Goal: Information Seeking & Learning: Check status

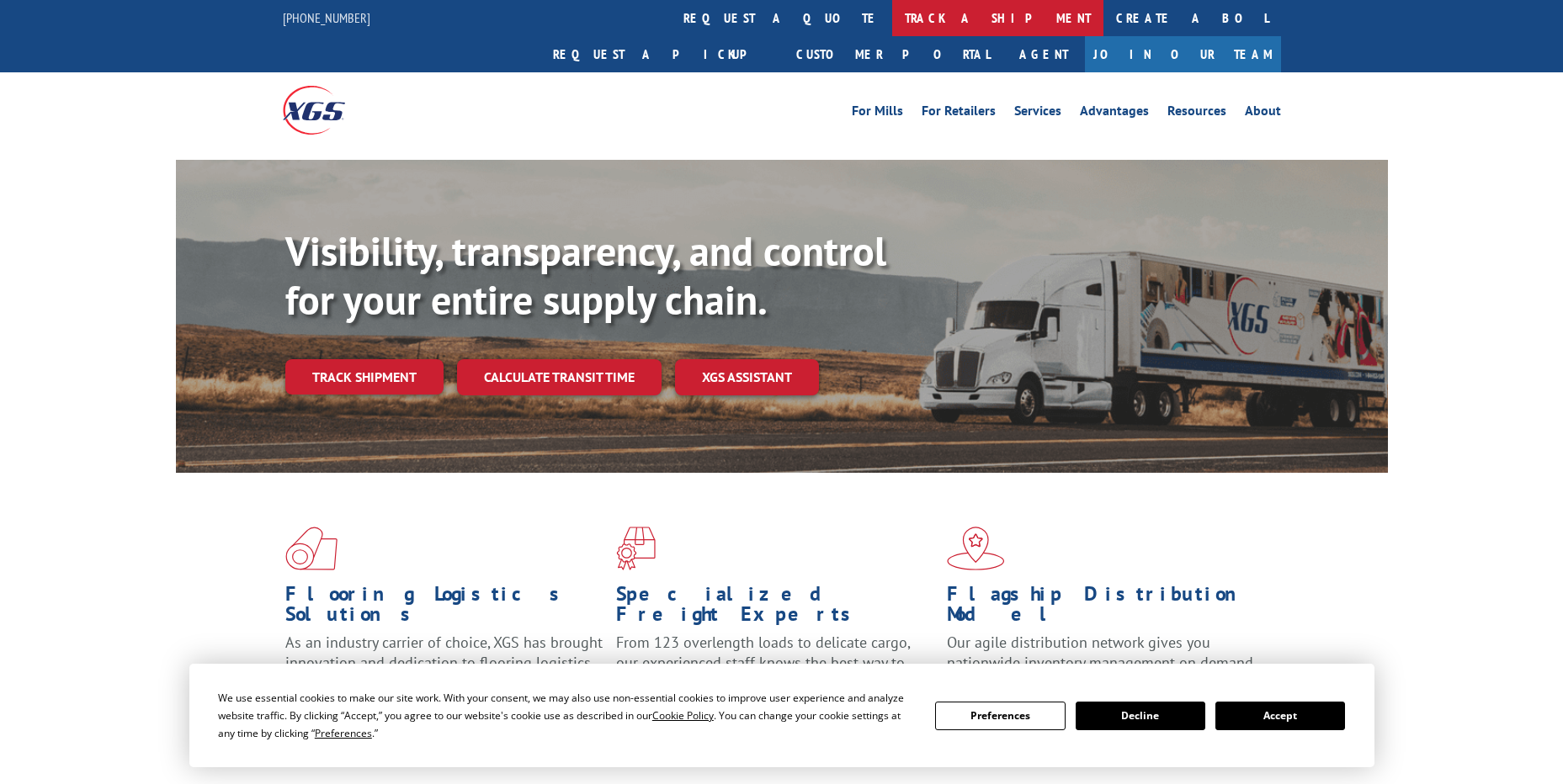
click at [892, 30] on link "track a shipment" at bounding box center [997, 18] width 211 height 36
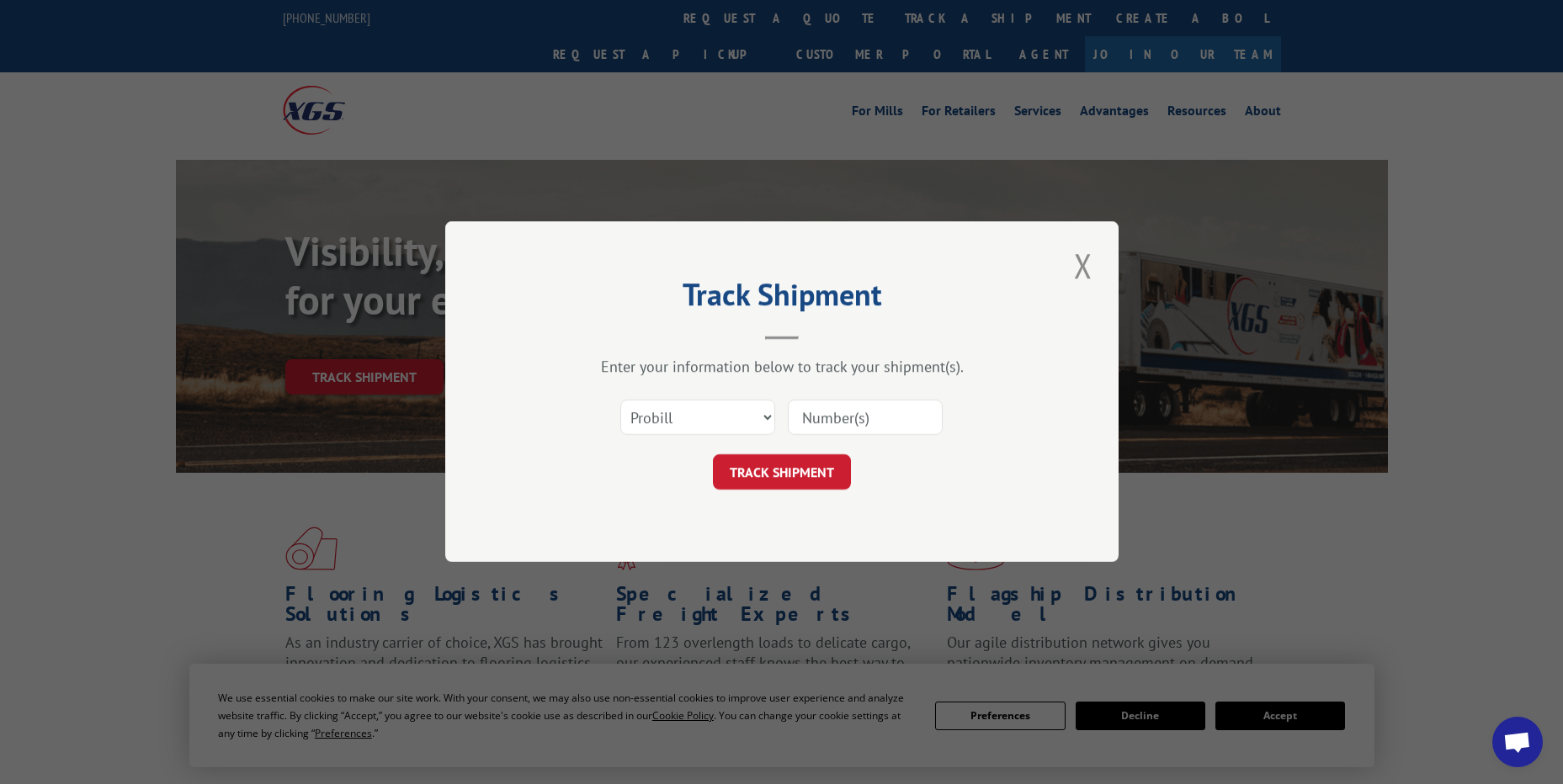
click at [705, 391] on div "Select category... Probill BOL PO" at bounding box center [782, 418] width 505 height 56
drag, startPoint x: 713, startPoint y: 422, endPoint x: 704, endPoint y: 436, distance: 16.6
click at [713, 422] on select "Select category... Probill BOL PO" at bounding box center [698, 418] width 155 height 36
select select "po"
click at [620, 400] on select "Select category... Probill BOL PO" at bounding box center [698, 418] width 155 height 36
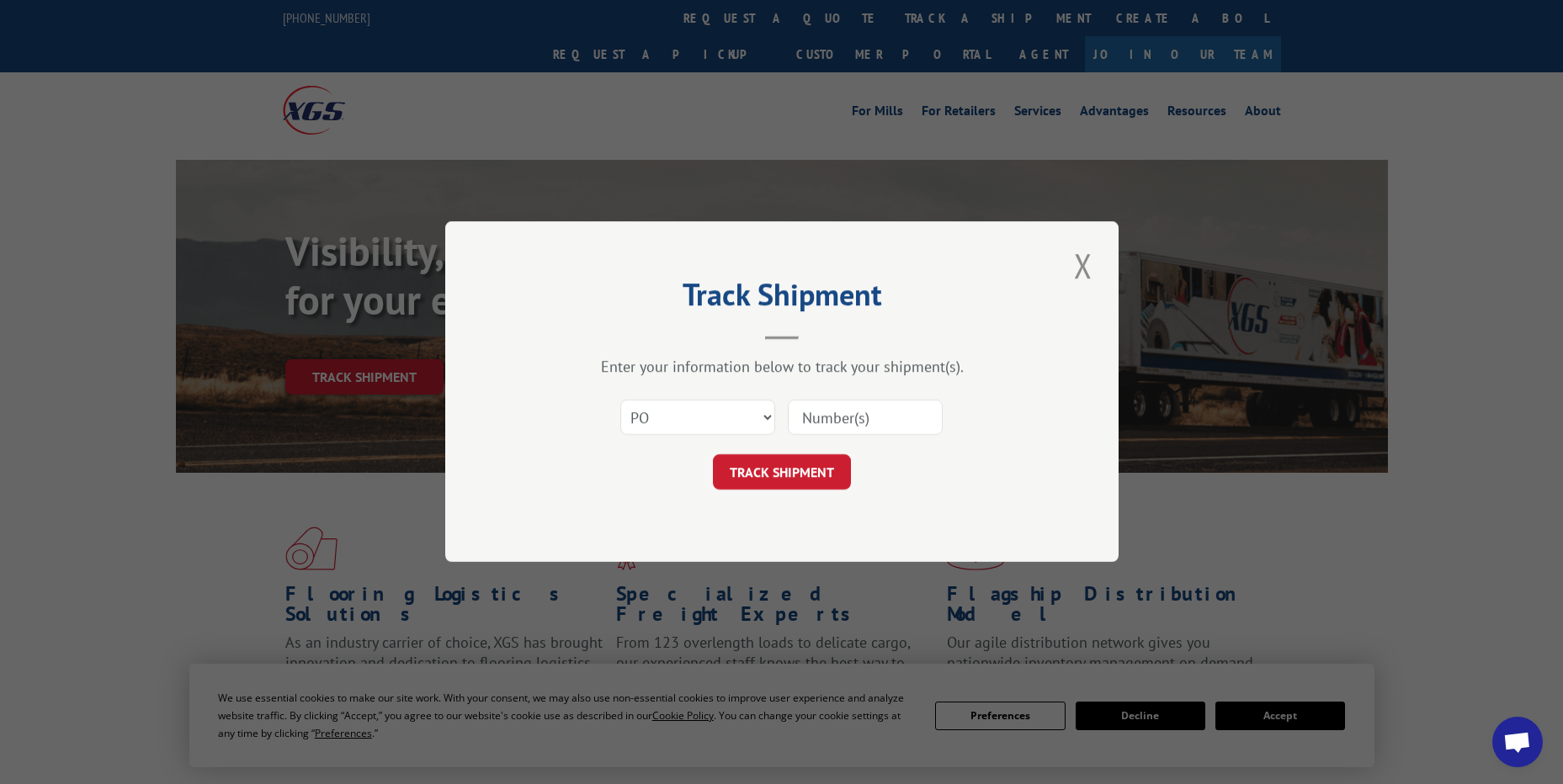
click at [821, 408] on input at bounding box center [865, 418] width 155 height 36
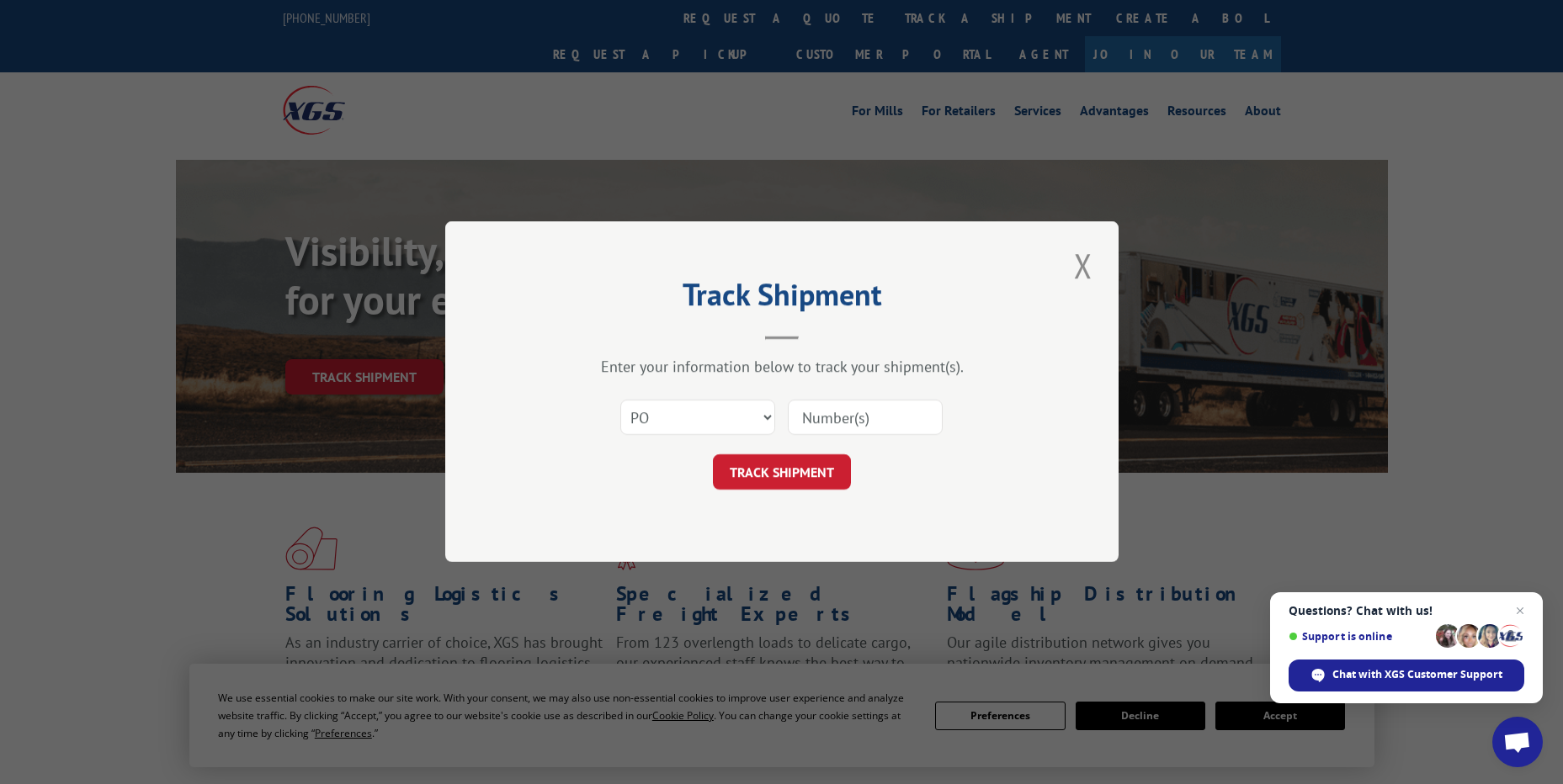
paste input "40527254"
type input "40527254"
click at [792, 463] on button "TRACK SHIPMENT" at bounding box center [782, 473] width 138 height 36
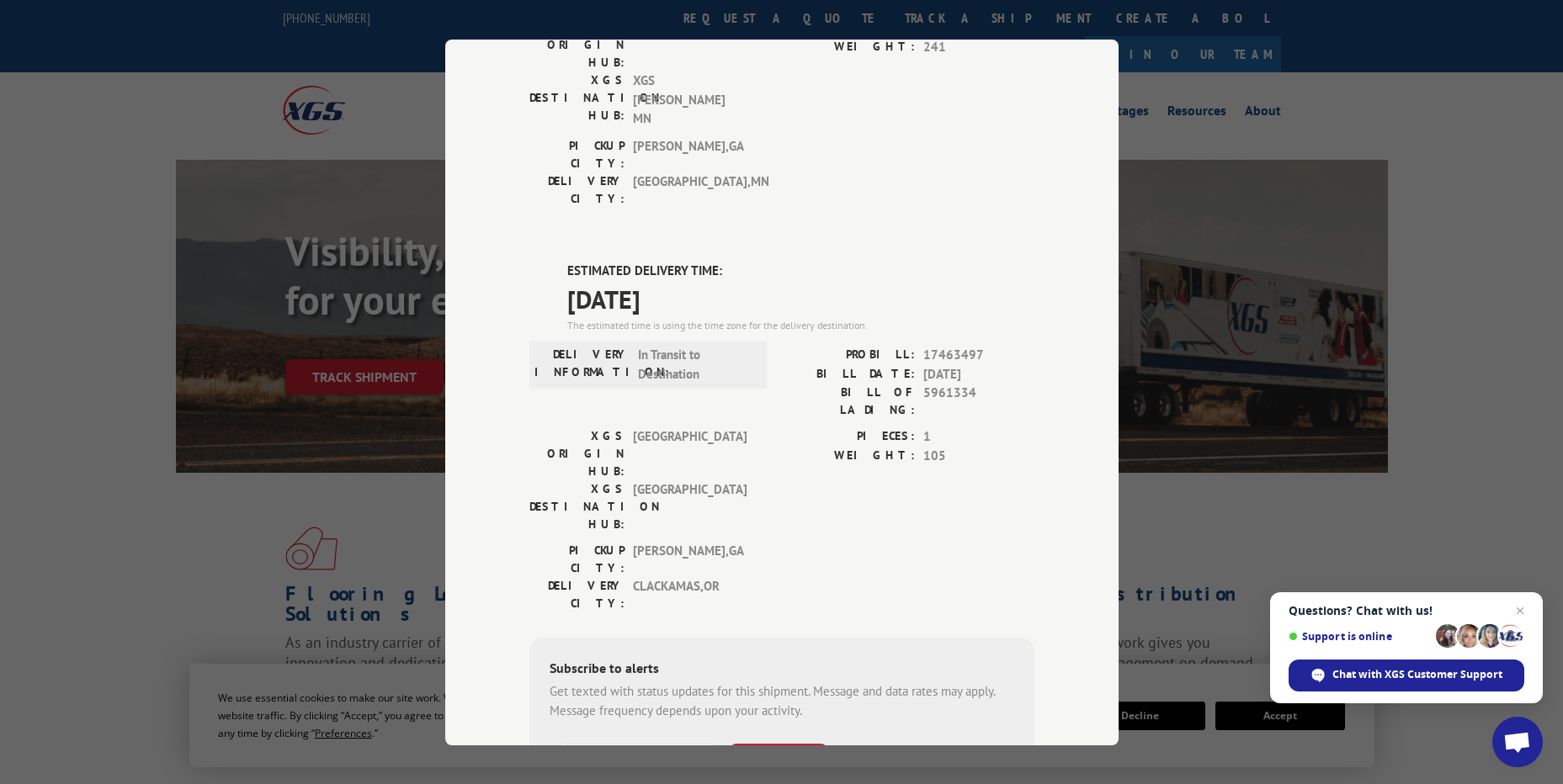
scroll to position [321, 0]
